Goal: Information Seeking & Learning: Learn about a topic

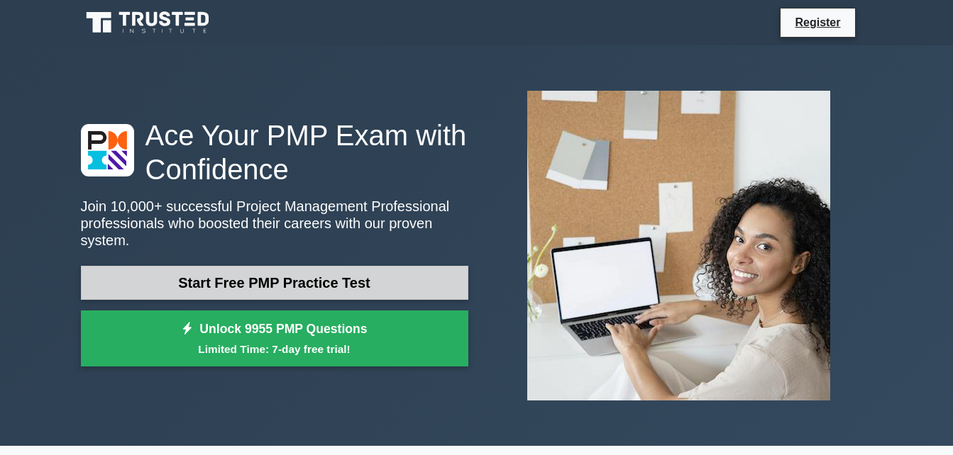
click at [279, 266] on link "Start Free PMP Practice Test" at bounding box center [274, 283] width 387 height 34
click at [258, 266] on link "Start Free PMP Practice Test" at bounding box center [274, 283] width 387 height 34
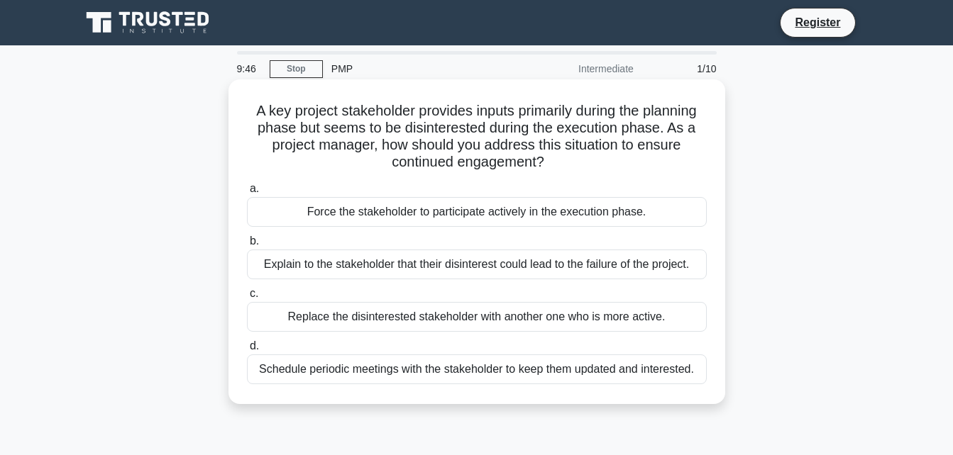
drag, startPoint x: 453, startPoint y: 214, endPoint x: 564, endPoint y: 242, distance: 114.9
click at [564, 242] on div "a. Force the stakeholder to participate actively in the execution phase. b. Exp…" at bounding box center [476, 282] width 477 height 210
click at [424, 287] on label "c. Replace the disinterested stakeholder with another one who is more active." at bounding box center [477, 308] width 460 height 47
click at [247, 289] on input "c. Replace the disinterested stakeholder with another one who is more active." at bounding box center [247, 293] width 0 height 9
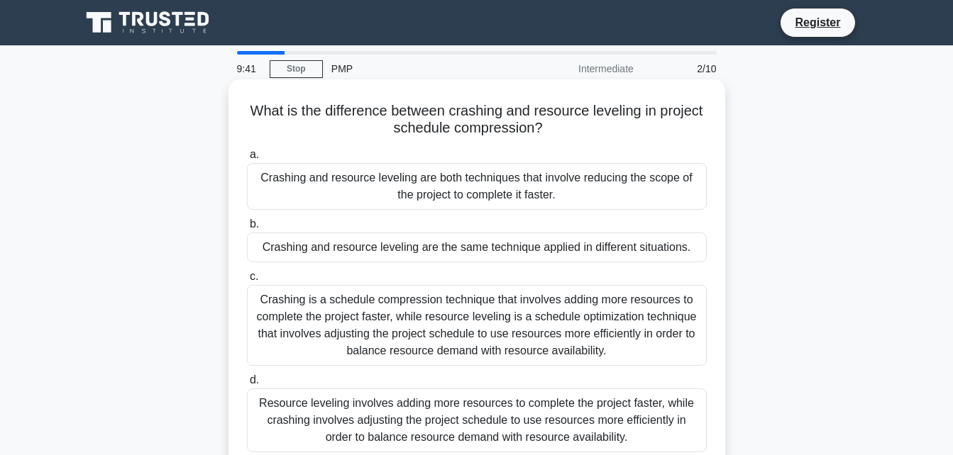
click at [423, 316] on div "Crashing is a schedule compression technique that involves adding more resource…" at bounding box center [477, 325] width 460 height 81
click at [247, 282] on input "c. Crashing is a schedule compression technique that involves adding more resou…" at bounding box center [247, 276] width 0 height 9
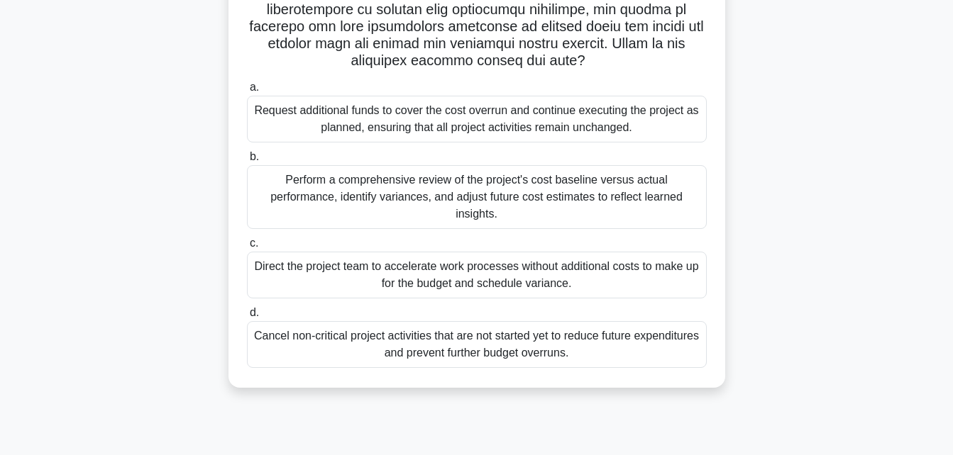
scroll to position [311, 0]
